Goal: Task Accomplishment & Management: Manage account settings

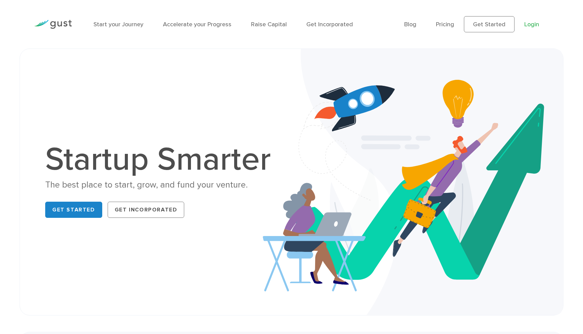
click at [535, 25] on link "Login" at bounding box center [531, 24] width 15 height 7
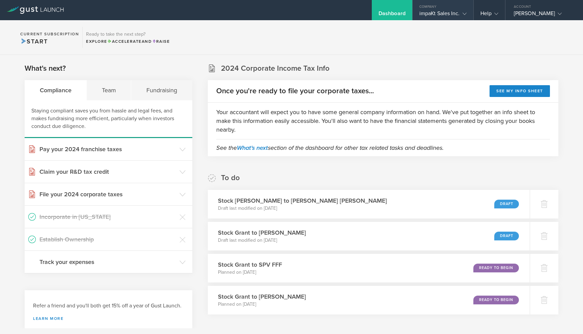
click at [452, 13] on div "impaKt Sales Inc." at bounding box center [442, 15] width 47 height 10
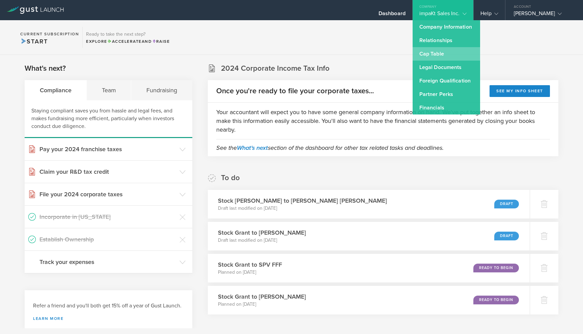
click at [441, 52] on link "Cap Table" at bounding box center [445, 53] width 67 height 13
